Goal: Find specific page/section: Find specific page/section

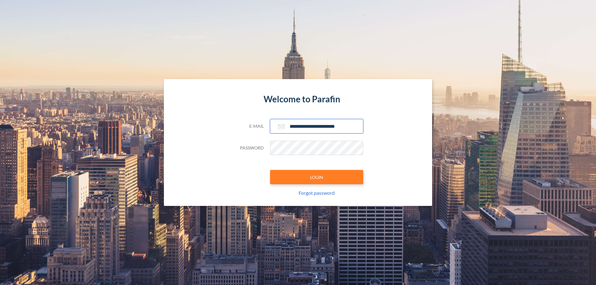
type input "**********"
click at [316, 177] on button "LOGIN" at bounding box center [316, 177] width 93 height 14
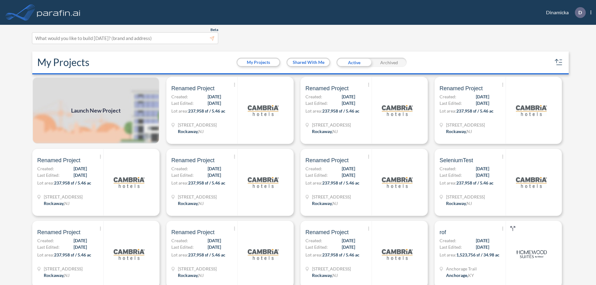
scroll to position [2, 0]
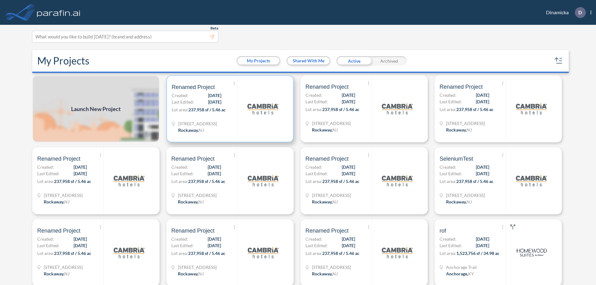
click at [229, 109] on p "Lot area: 237,958 sf / 5.46 ac" at bounding box center [205, 110] width 66 height 9
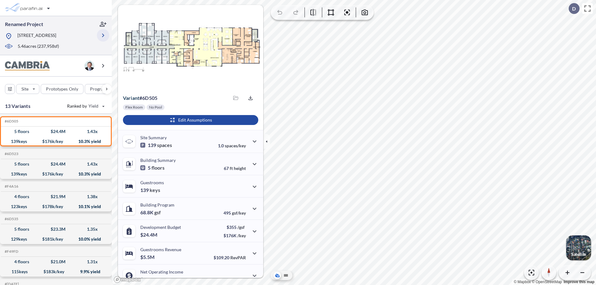
click at [103, 35] on icon "button" at bounding box center [102, 35] width 7 height 7
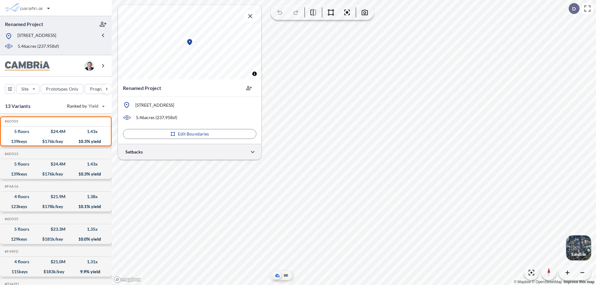
click at [190, 152] on div at bounding box center [189, 152] width 143 height 16
